Goal: Transaction & Acquisition: Purchase product/service

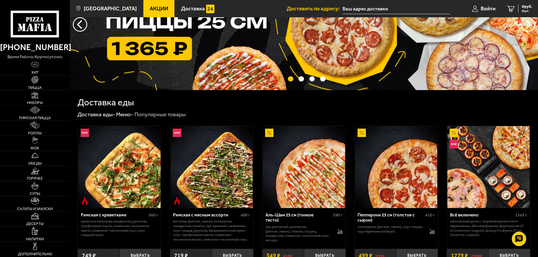
scroll to position [59, 0]
click at [37, 80] on img at bounding box center [34, 79] width 7 height 7
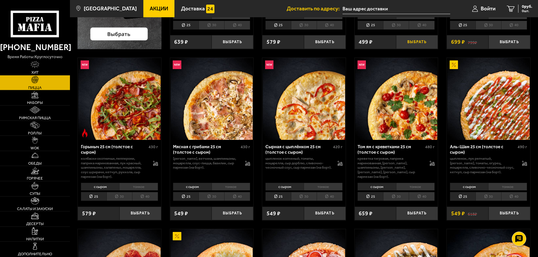
scroll to position [176, 0]
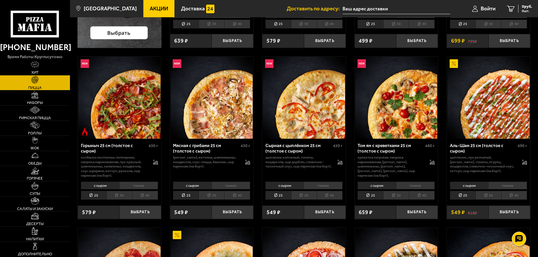
click at [147, 198] on li "40" at bounding box center [145, 195] width 26 height 9
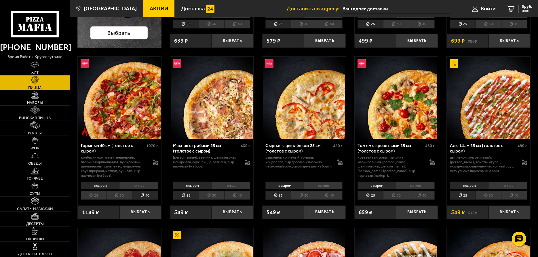
click at [96, 196] on li "25" at bounding box center [94, 195] width 26 height 9
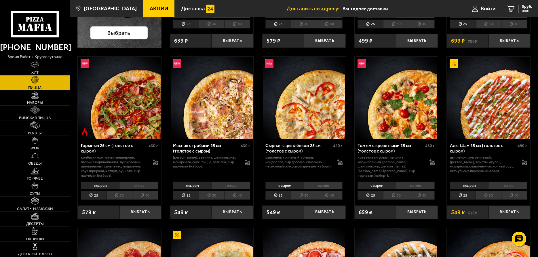
click at [120, 197] on li "30" at bounding box center [120, 195] width 26 height 9
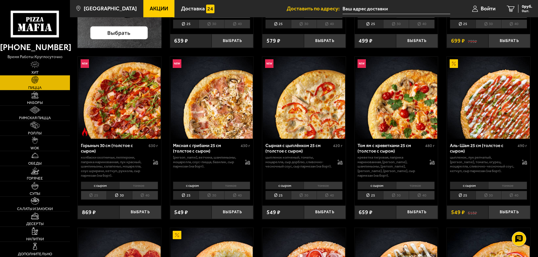
click at [137, 197] on li "40" at bounding box center [145, 195] width 26 height 9
click at [236, 197] on li "40" at bounding box center [237, 195] width 26 height 9
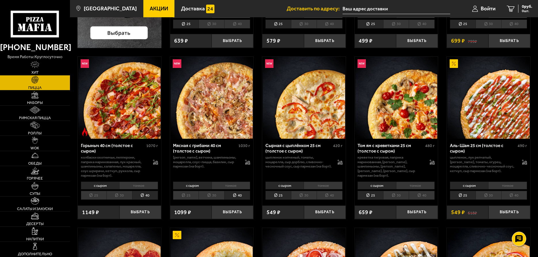
click at [236, 197] on li "40" at bounding box center [237, 195] width 26 height 9
click at [331, 196] on li "40" at bounding box center [330, 195] width 26 height 9
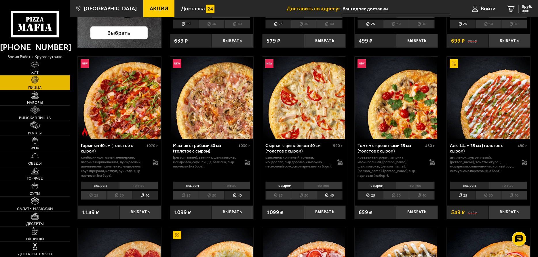
click at [331, 196] on li "40" at bounding box center [330, 195] width 26 height 9
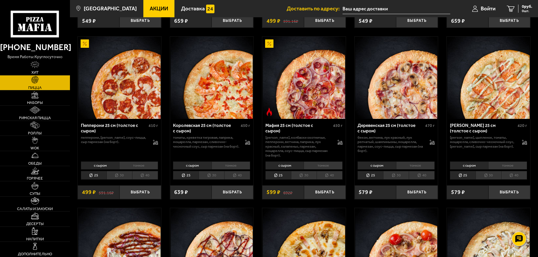
scroll to position [705, 0]
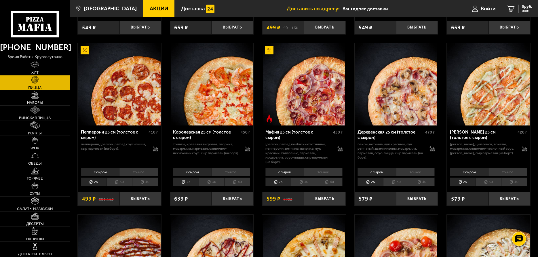
click at [331, 179] on li "40" at bounding box center [330, 182] width 26 height 9
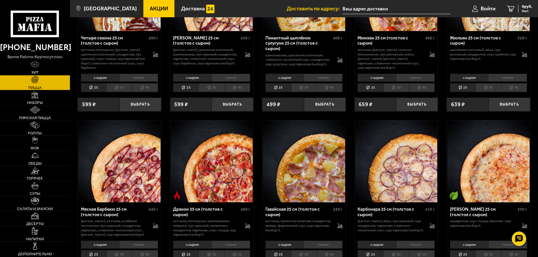
scroll to position [969, 0]
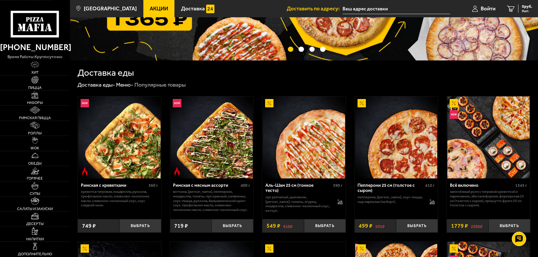
scroll to position [117, 0]
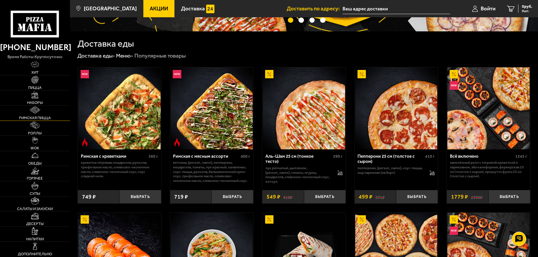
click at [46, 113] on link "Римская пицца" at bounding box center [35, 113] width 70 height 15
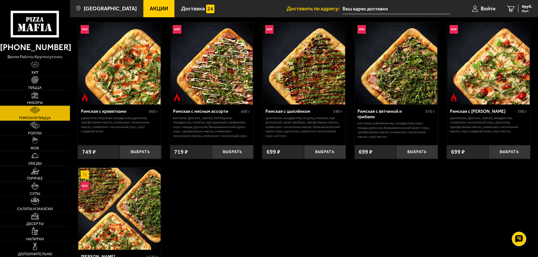
scroll to position [29, 0]
